Goal: Task Accomplishment & Management: Use online tool/utility

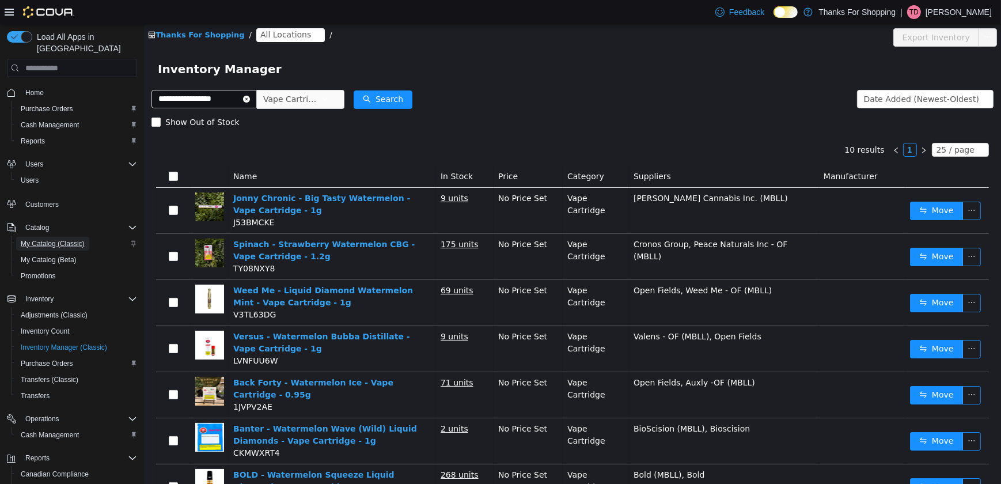
click at [64, 239] on span "My Catalog (Classic)" at bounding box center [53, 243] width 64 height 9
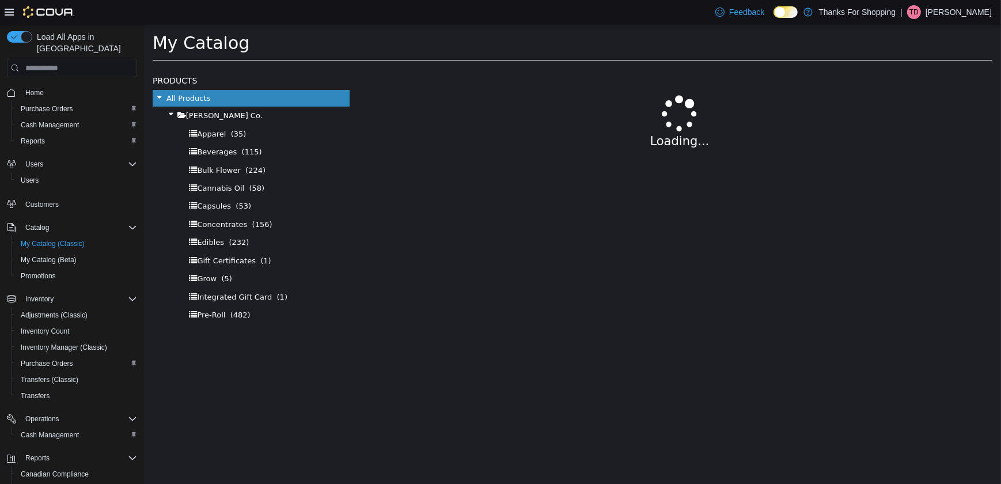
select select "**********"
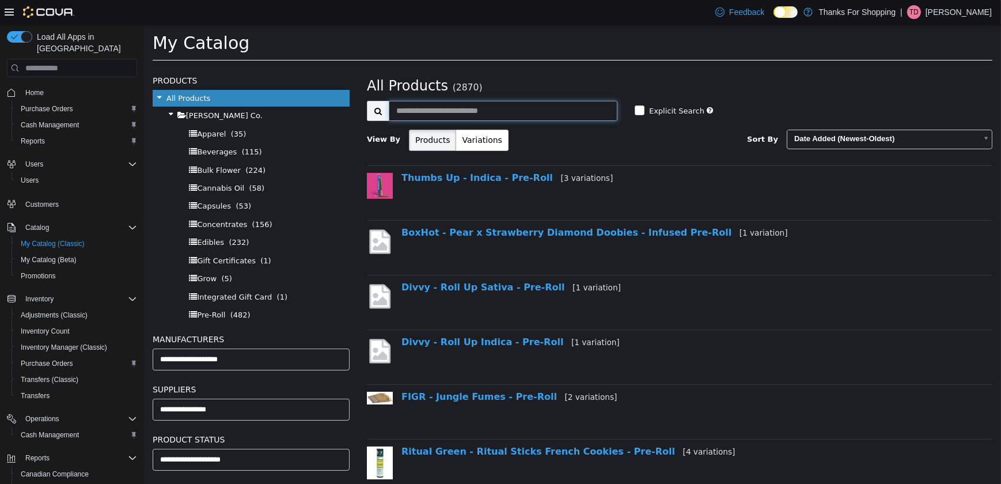
click at [473, 117] on input "text" at bounding box center [502, 111] width 229 height 20
type input "*"
type input "**********"
select select "**********"
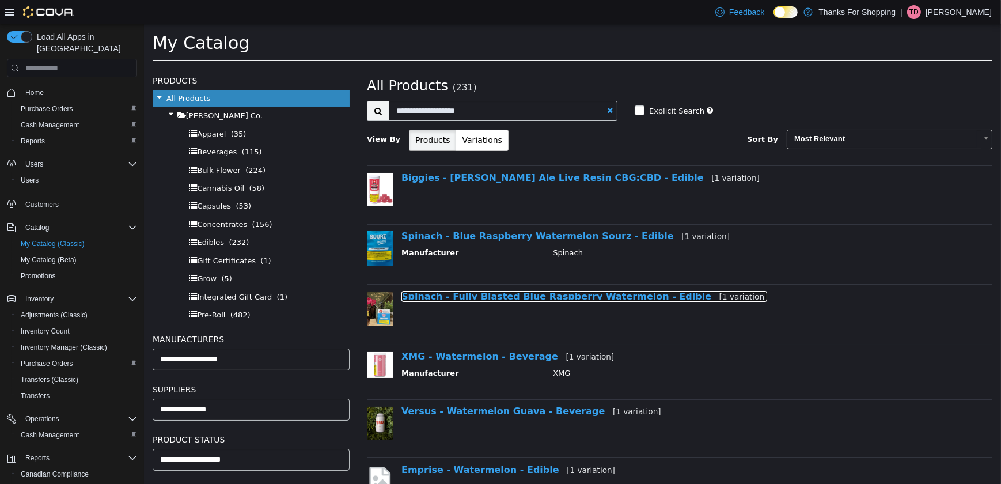
click at [496, 292] on link "Spinach - Fully Blasted Blue Raspberry Watermelon - Edible [1 variation]" at bounding box center [584, 296] width 366 height 11
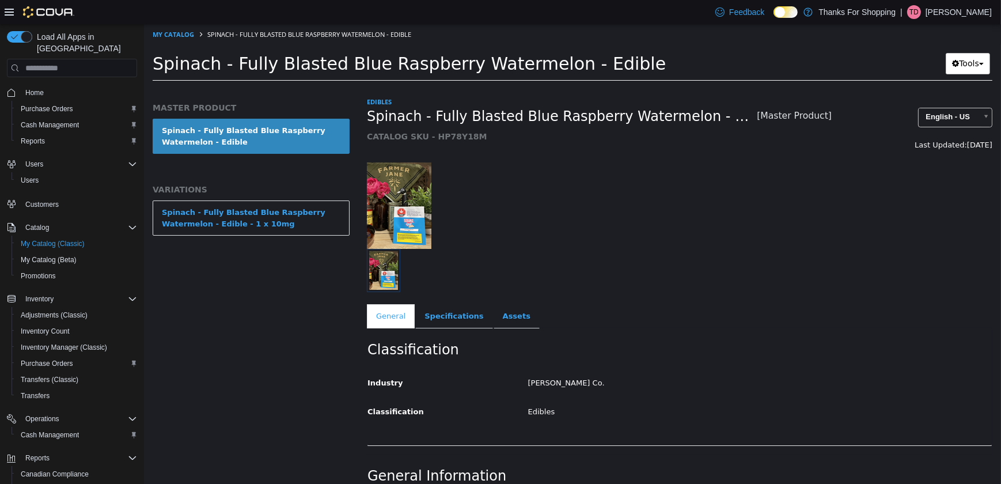
click at [264, 196] on div "MASTER PRODUCT Spinach - Fully Blasted Blue Raspberry Watermelon - Edible VARIA…" at bounding box center [250, 181] width 197 height 158
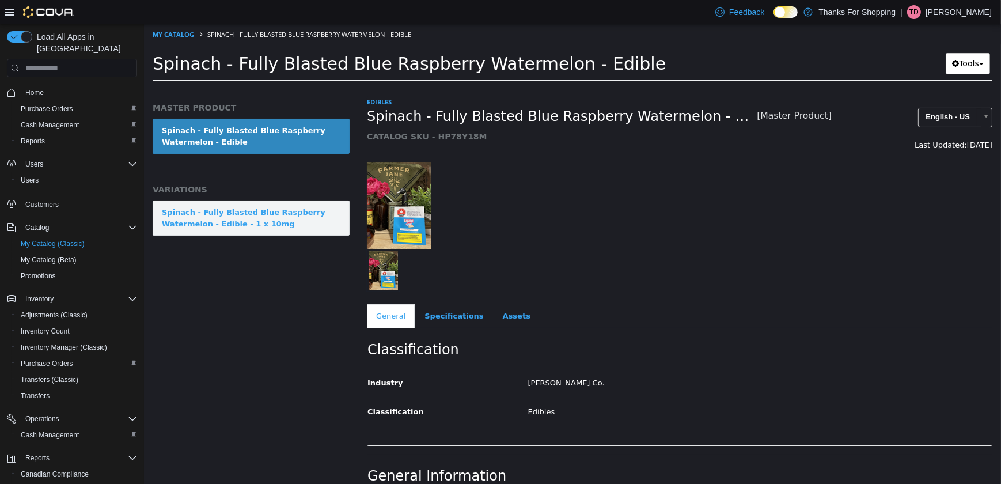
click at [269, 204] on link "Spinach - Fully Blasted Blue Raspberry Watermelon - Edible - 1 x 10mg" at bounding box center [250, 217] width 197 height 35
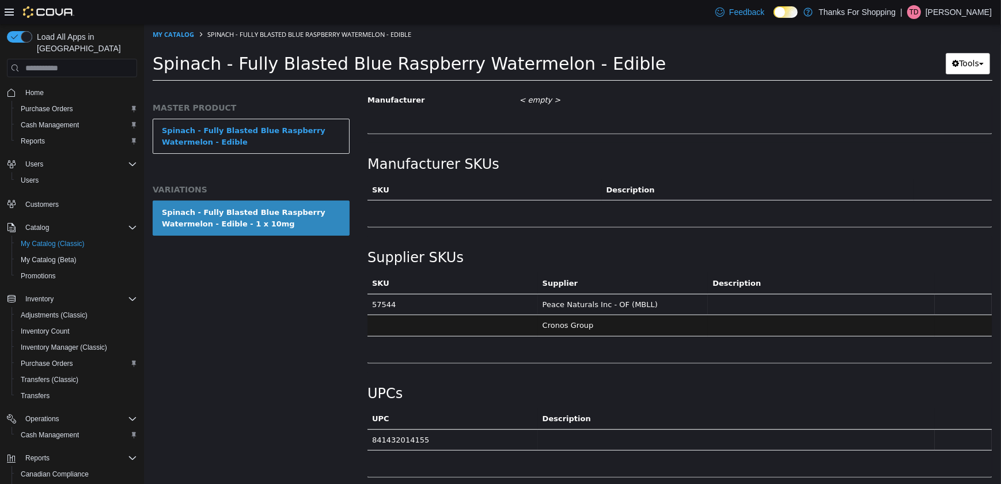
scroll to position [734, 0]
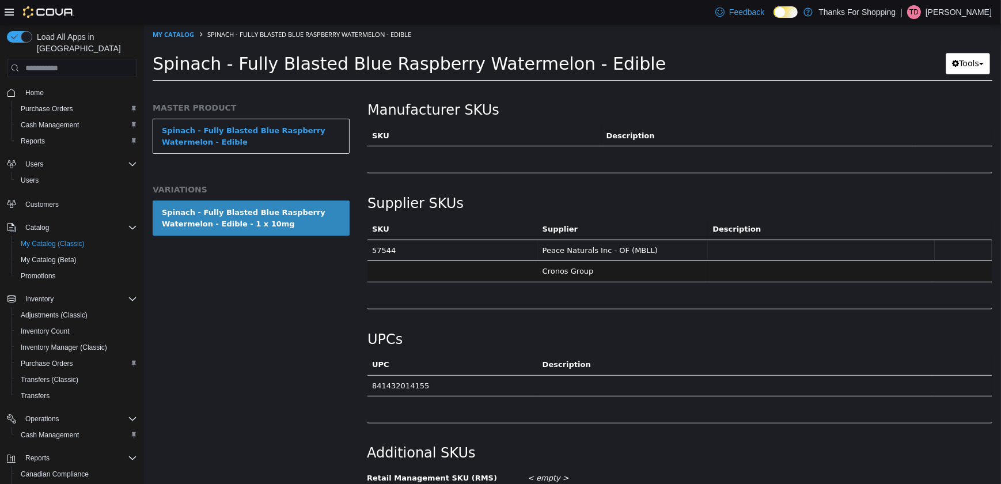
click at [414, 375] on td "841432014155" at bounding box center [452, 385] width 170 height 21
click at [412, 375] on td "841432014155" at bounding box center [452, 385] width 170 height 21
copy td "841432014155"
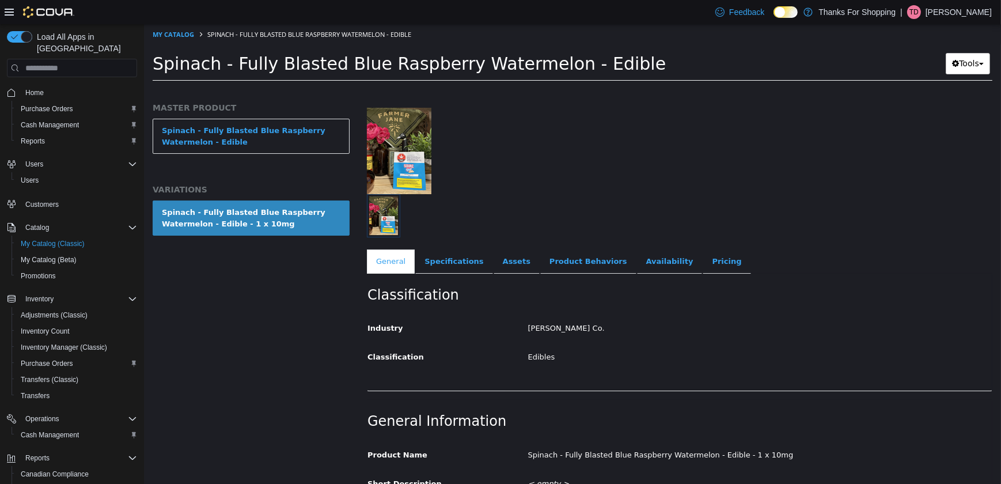
scroll to position [54, 0]
click at [702, 263] on link "Pricing" at bounding box center [726, 262] width 48 height 24
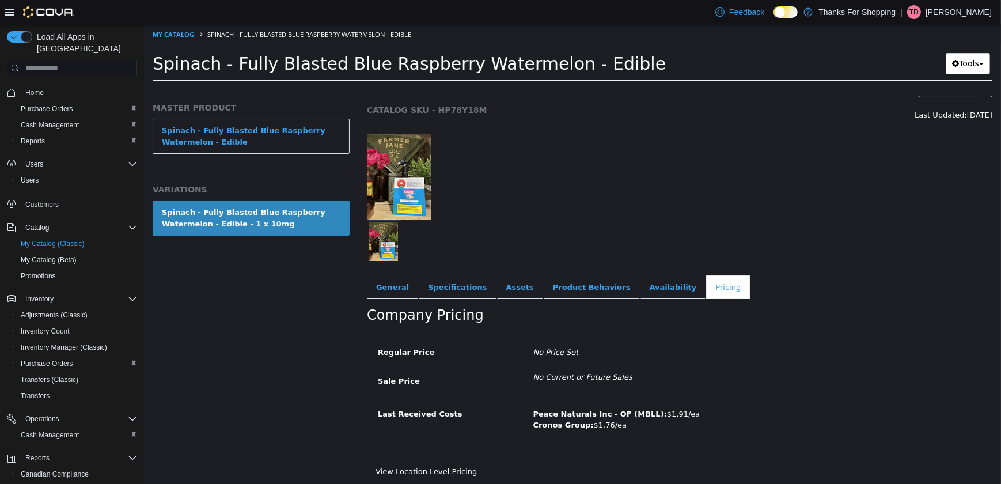
scroll to position [31, 0]
click at [381, 282] on link "General" at bounding box center [391, 286] width 51 height 24
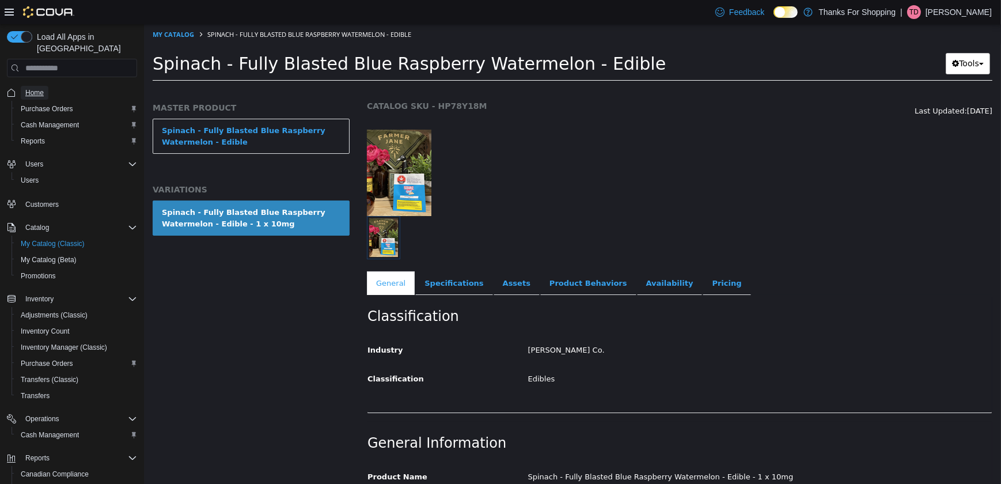
click at [24, 86] on link "Home" at bounding box center [35, 93] width 28 height 14
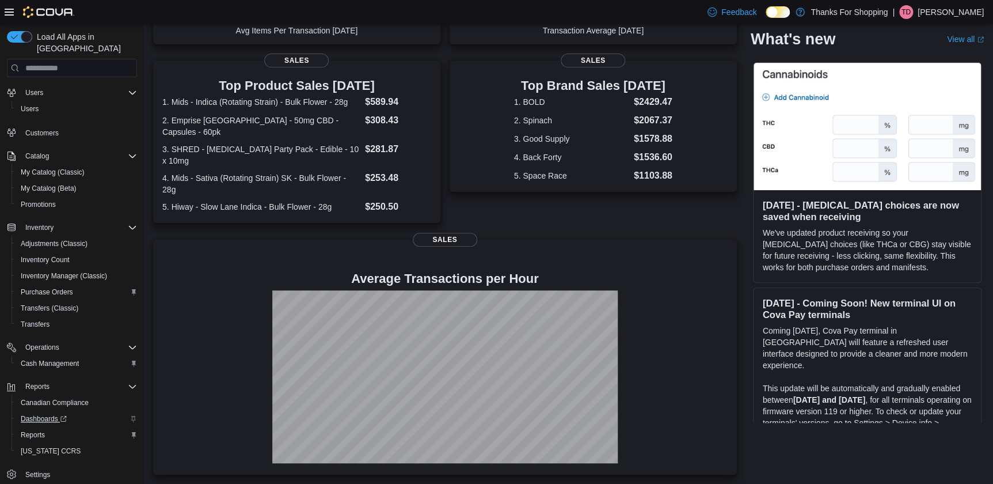
scroll to position [72, 0]
click at [50, 427] on div "Reports" at bounding box center [76, 434] width 121 height 14
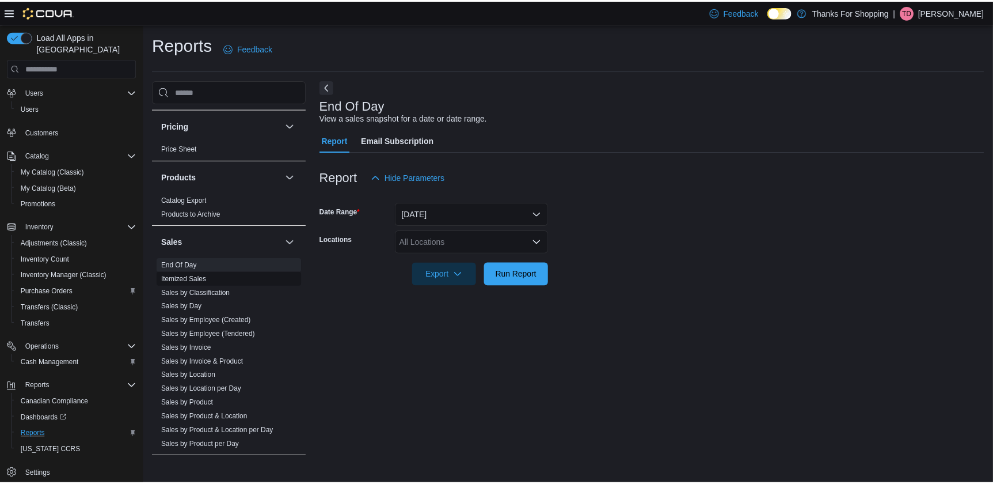
scroll to position [732, 0]
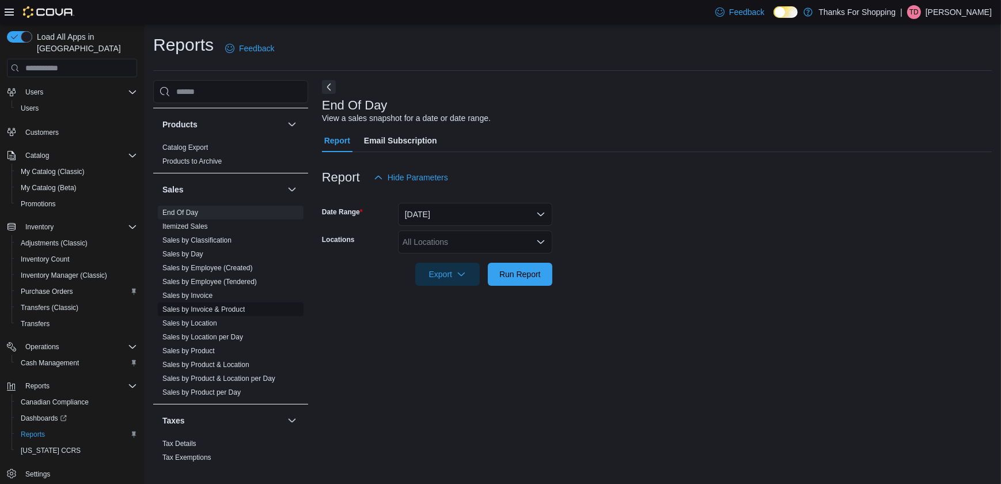
click at [202, 306] on link "Sales by Invoice & Product" at bounding box center [203, 309] width 82 height 8
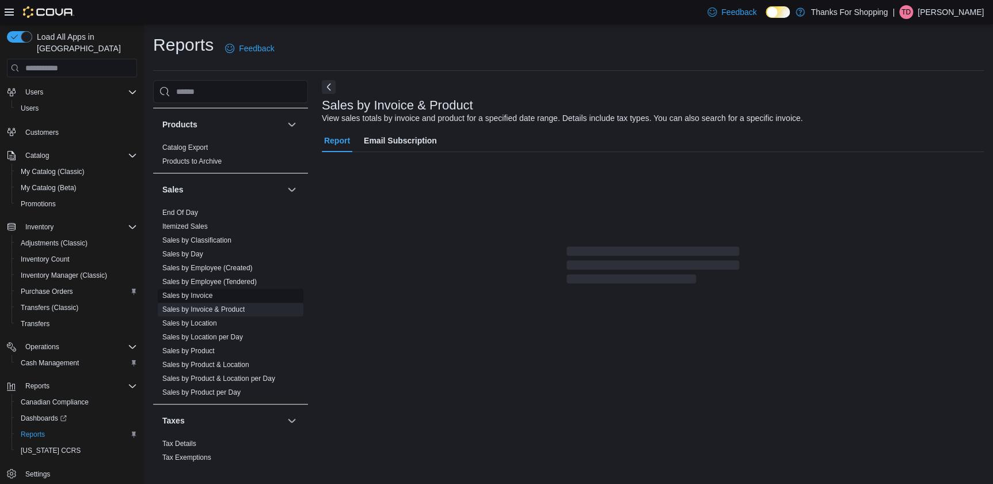
scroll to position [18, 0]
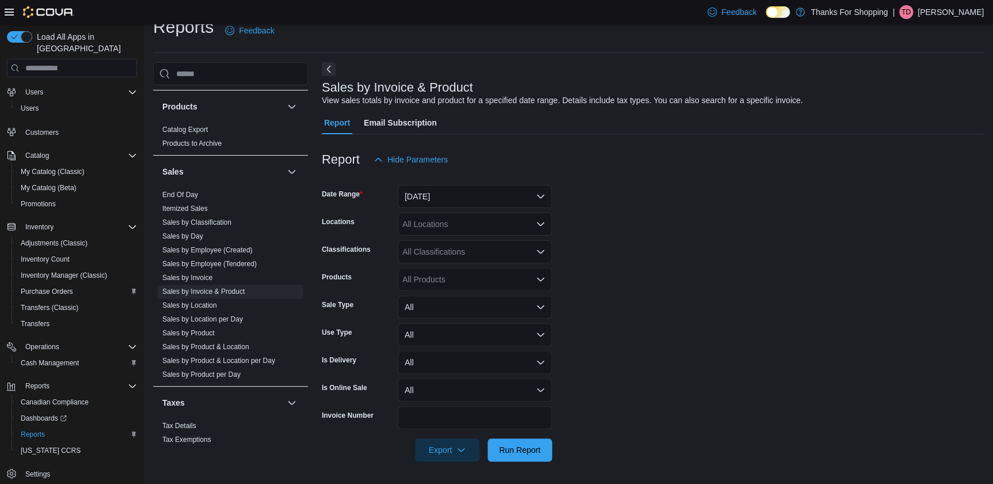
click at [454, 179] on div at bounding box center [653, 178] width 662 height 14
click at [457, 189] on button "[DATE]" at bounding box center [475, 196] width 154 height 23
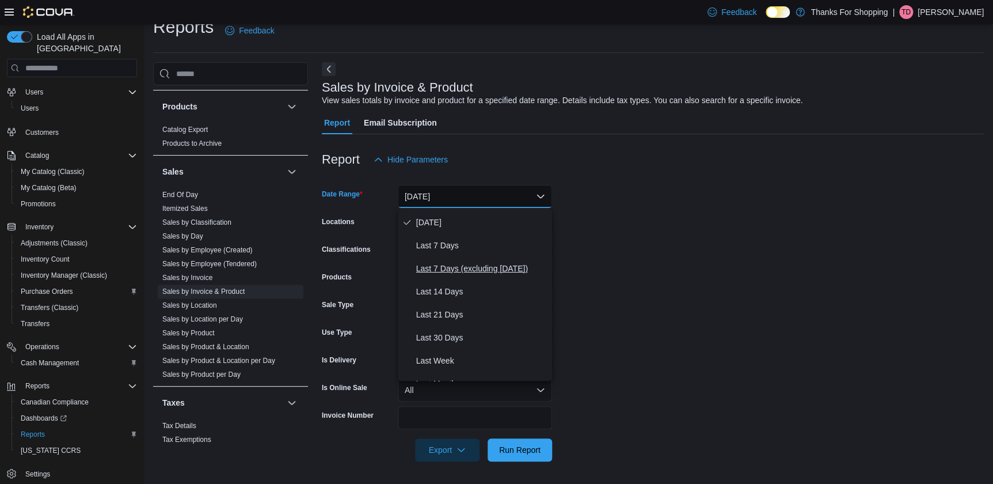
scroll to position [104, 0]
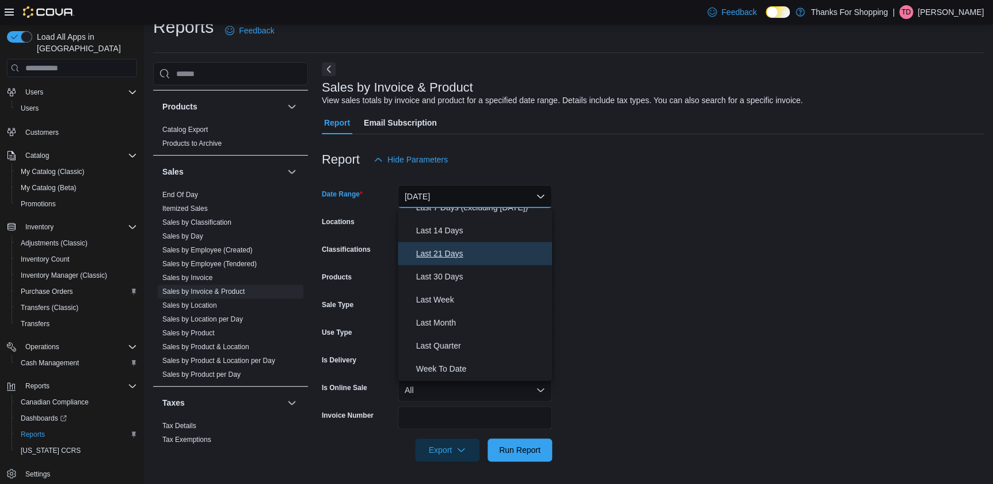
click at [446, 250] on span "Last 21 Days" at bounding box center [481, 253] width 131 height 14
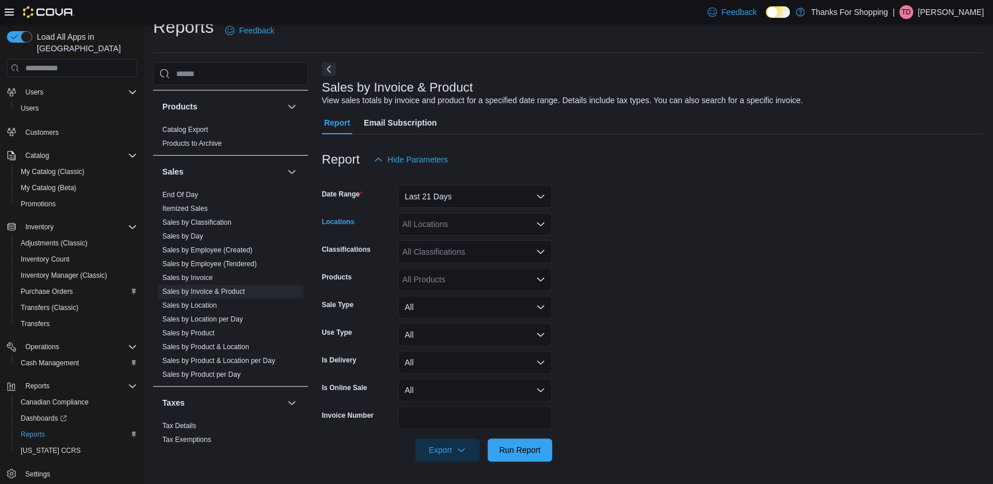
click at [436, 223] on div "All Locations" at bounding box center [475, 223] width 154 height 23
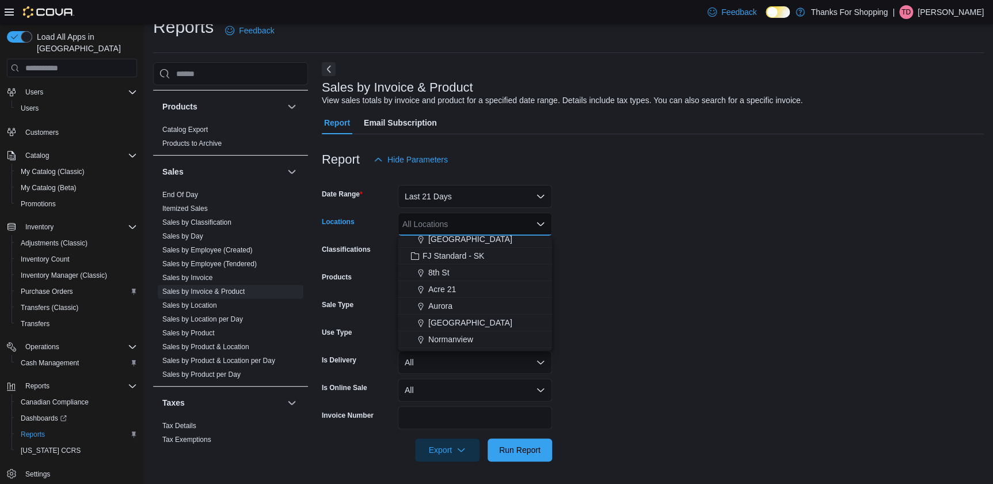
scroll to position [157, 0]
click at [450, 283] on span "Aurora" at bounding box center [440, 288] width 24 height 12
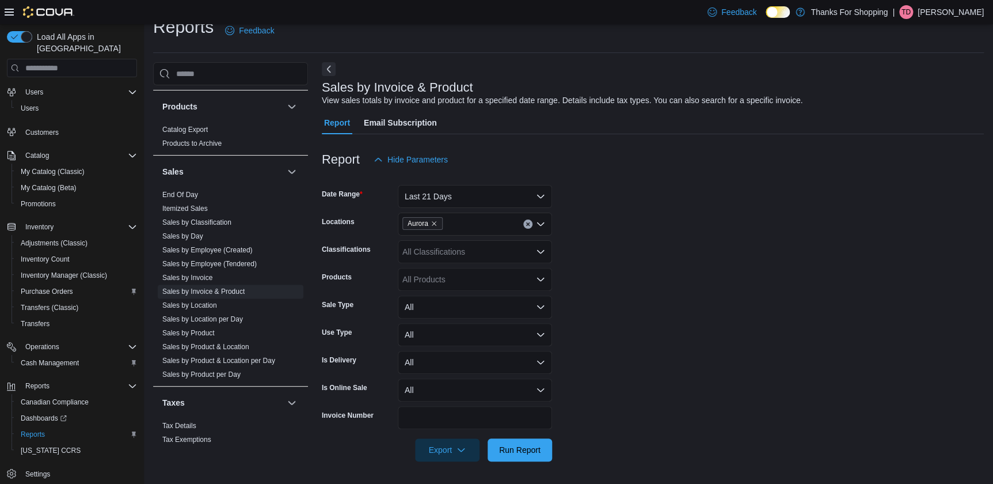
click at [594, 254] on form "Date Range Last 21 Days Locations Aurora Classifications All Classifications Pr…" at bounding box center [653, 316] width 662 height 290
click at [463, 257] on div "All Classifications" at bounding box center [475, 251] width 154 height 23
click at [569, 254] on form "Date Range Last 21 Days Locations Aurora Classifications All Classifications Pr…" at bounding box center [653, 316] width 662 height 290
click at [449, 444] on span "Export" at bounding box center [447, 449] width 51 height 23
click at [461, 382] on span "Export to Excel" at bounding box center [449, 379] width 52 height 9
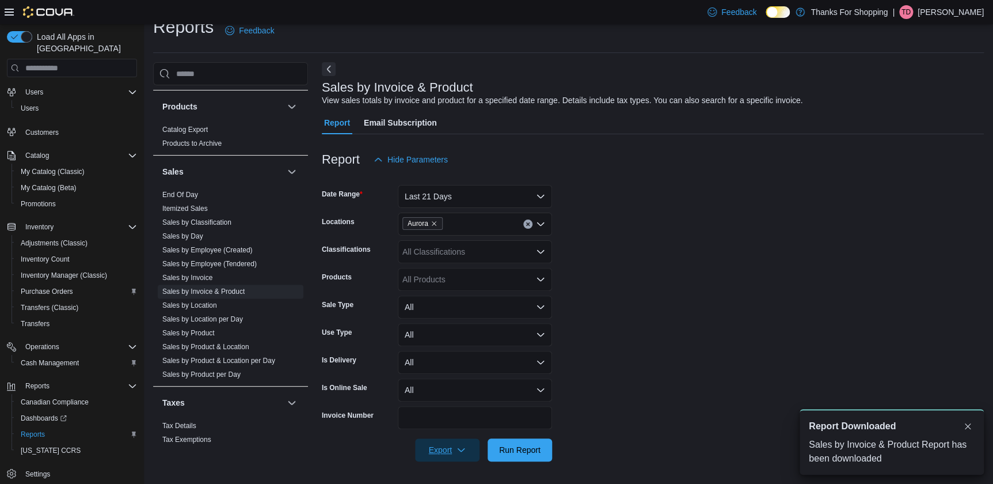
scroll to position [0, 0]
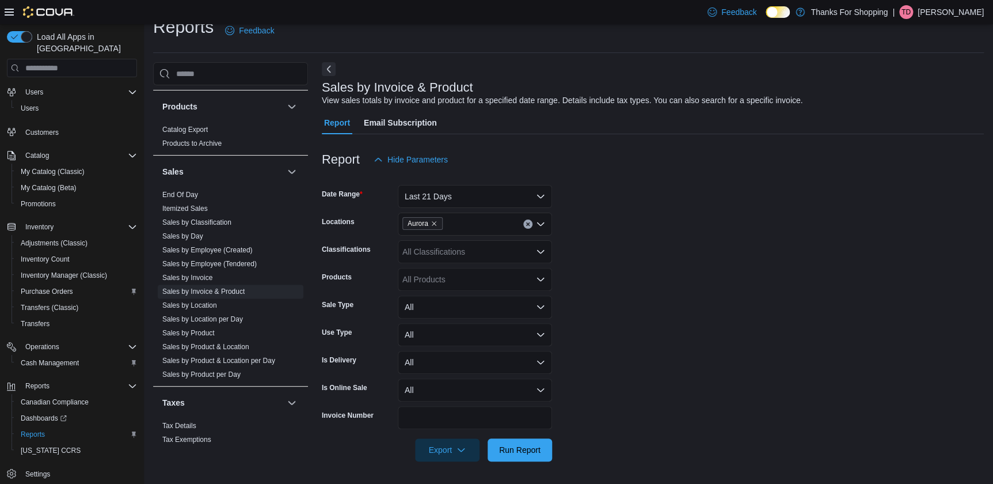
click at [658, 380] on form "Date Range Last 21 Days Locations Aurora Classifications All Classifications Pr…" at bounding box center [653, 316] width 662 height 290
drag, startPoint x: 223, startPoint y: 275, endPoint x: 214, endPoint y: 277, distance: 9.4
click at [220, 276] on span "Sales by Invoice" at bounding box center [231, 278] width 146 height 14
click at [203, 273] on link "Sales by Invoice" at bounding box center [187, 277] width 50 height 8
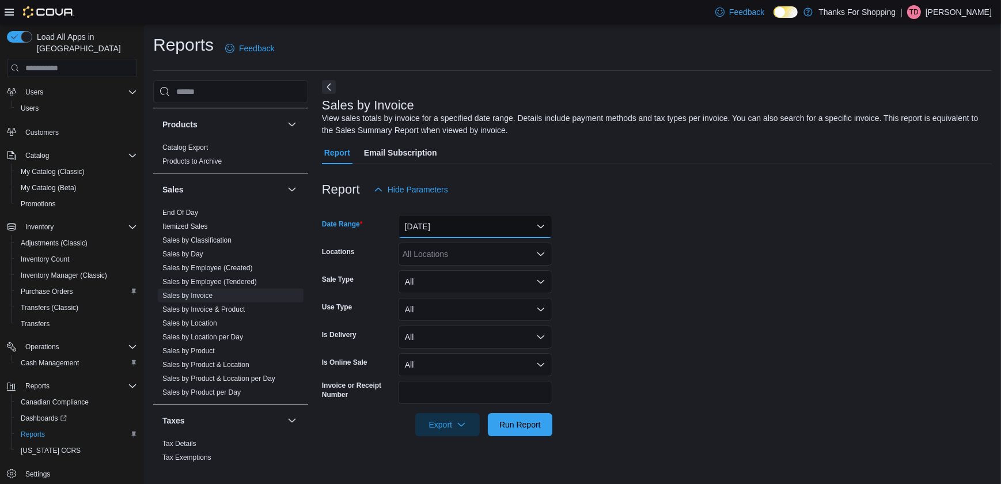
click at [481, 231] on button "[DATE]" at bounding box center [475, 226] width 154 height 23
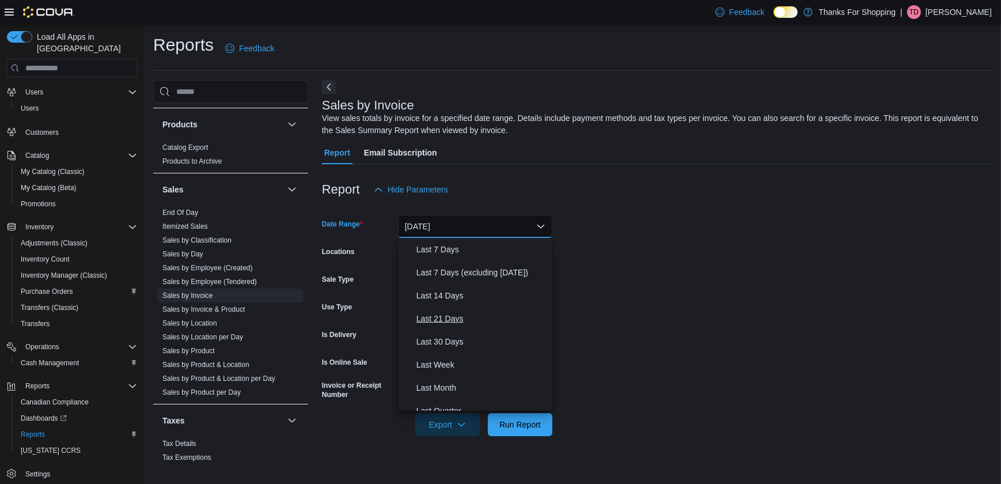
scroll to position [68, 0]
click at [455, 325] on span "Last 21 Days" at bounding box center [481, 320] width 131 height 14
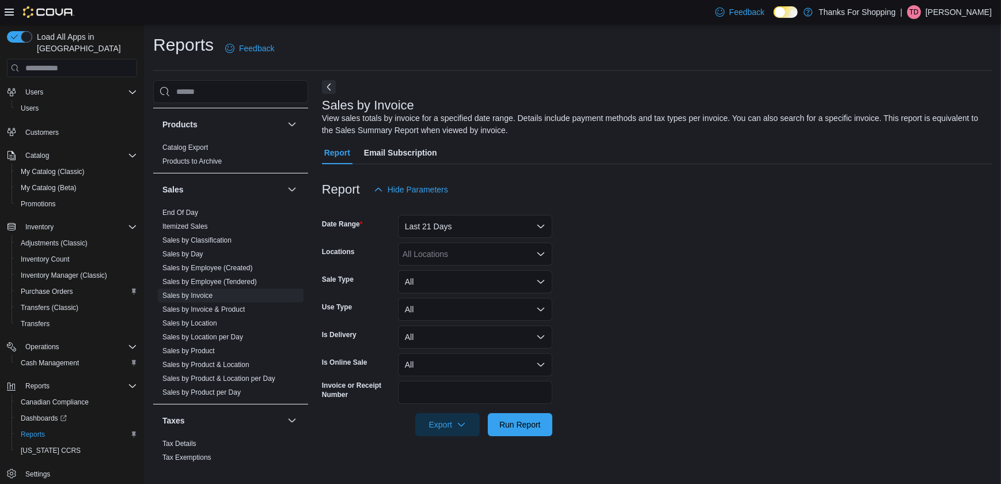
click at [715, 312] on form "Date Range Last 21 Days Locations All Locations Sale Type All Use Type All Is D…" at bounding box center [657, 318] width 670 height 235
click at [436, 257] on div "All Locations" at bounding box center [475, 253] width 154 height 23
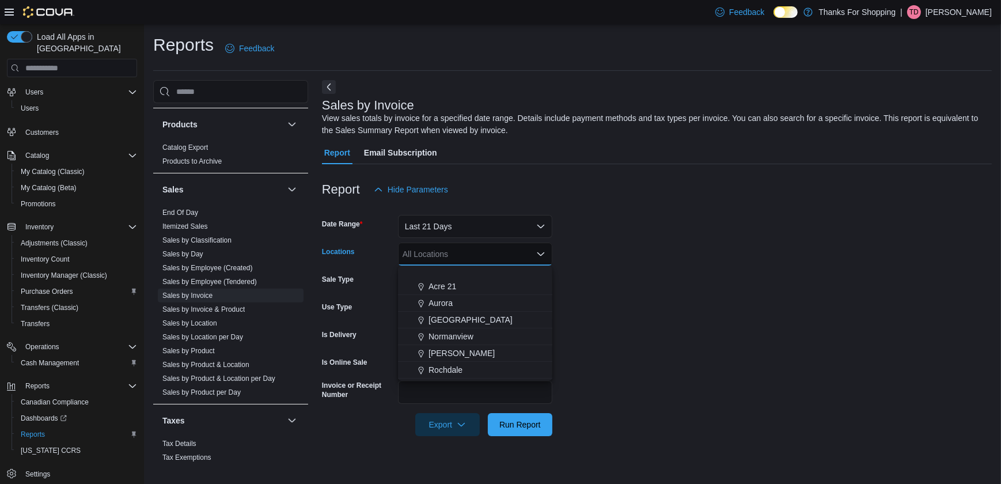
scroll to position [145, 0]
click at [454, 326] on div "Aurora" at bounding box center [475, 329] width 140 height 12
click at [687, 328] on form "Date Range Last 21 Days Locations [GEOGRAPHIC_DATA] Combo box. Selected. [GEOGR…" at bounding box center [657, 318] width 670 height 235
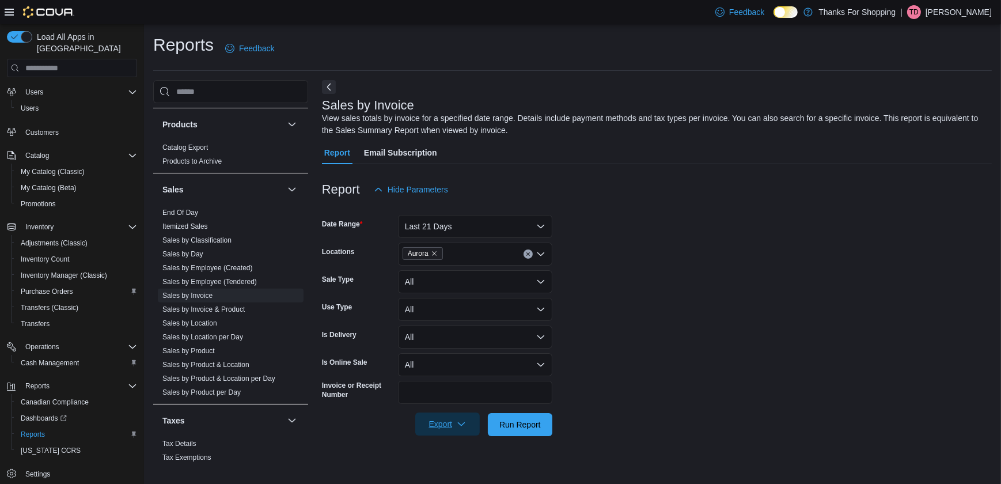
click at [462, 426] on icon "button" at bounding box center [461, 423] width 9 height 9
click at [459, 352] on span "Export to Excel" at bounding box center [449, 354] width 52 height 9
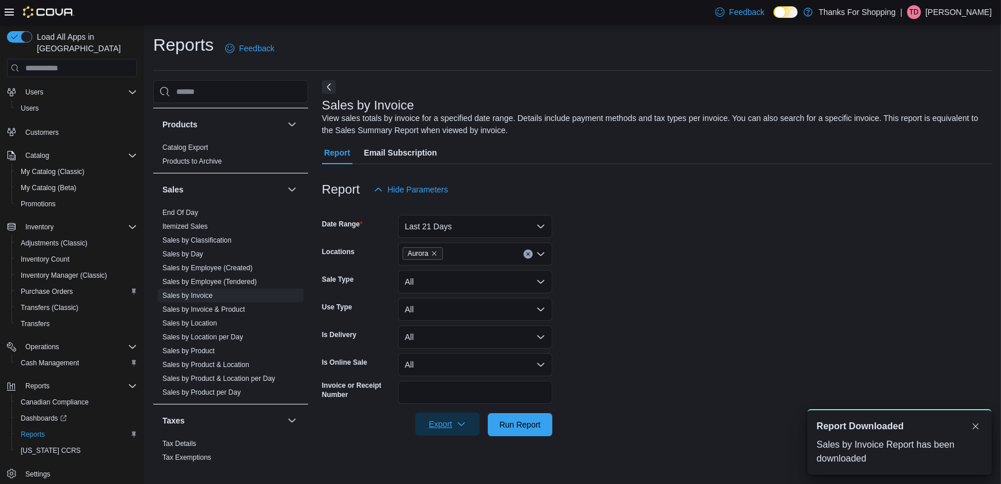
scroll to position [0, 0]
